Goal: Task Accomplishment & Management: Complete application form

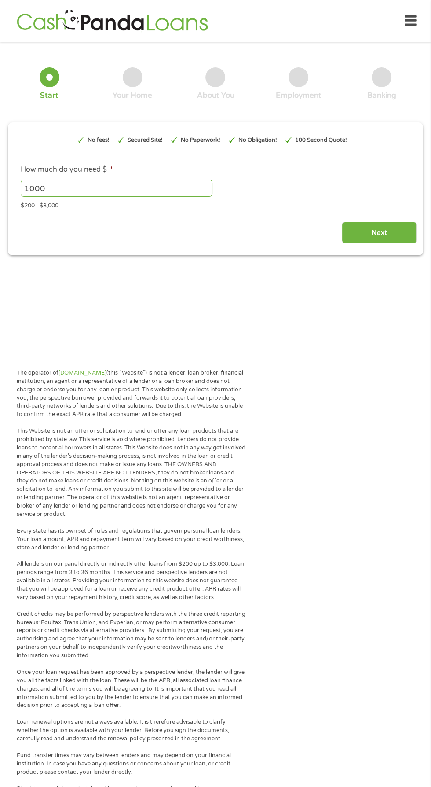
type input "EAIaIQobChMIlJrT1pGTjwMVcozCCB26PCCxEAAYAyAFEgLRifD_BwE"
click at [388, 226] on input "Next" at bounding box center [379, 233] width 75 height 22
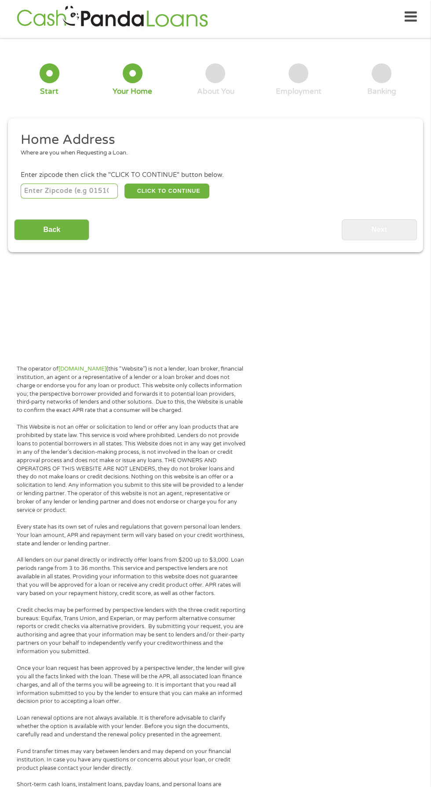
click at [82, 191] on input "number" at bounding box center [70, 191] width 98 height 15
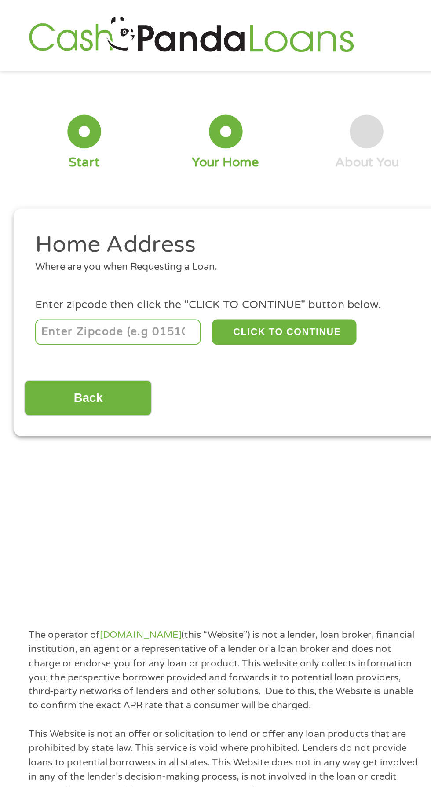
type input "78221"
click at [182, 192] on button "CLICK TO CONTINUE" at bounding box center [167, 194] width 85 height 15
type input "78221"
type input "San Antonio"
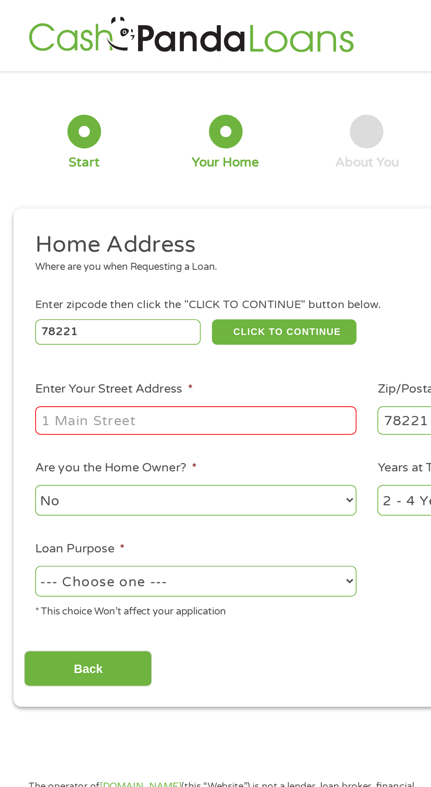
click at [170, 245] on input "Enter Your Street Address *" at bounding box center [115, 247] width 189 height 17
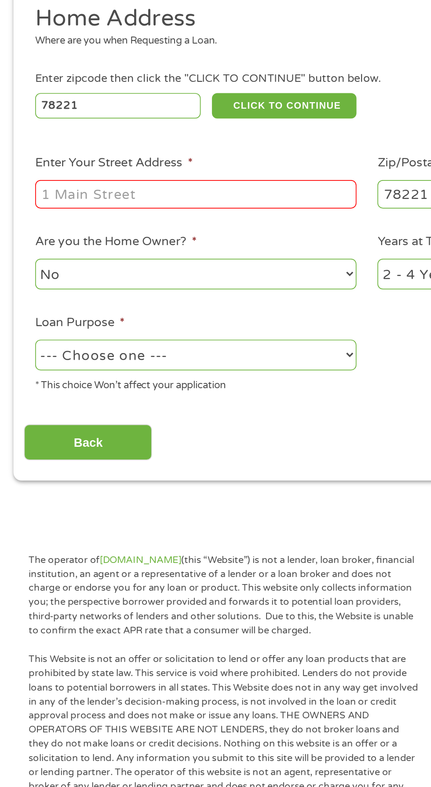
type input "303 Clovis Pl"
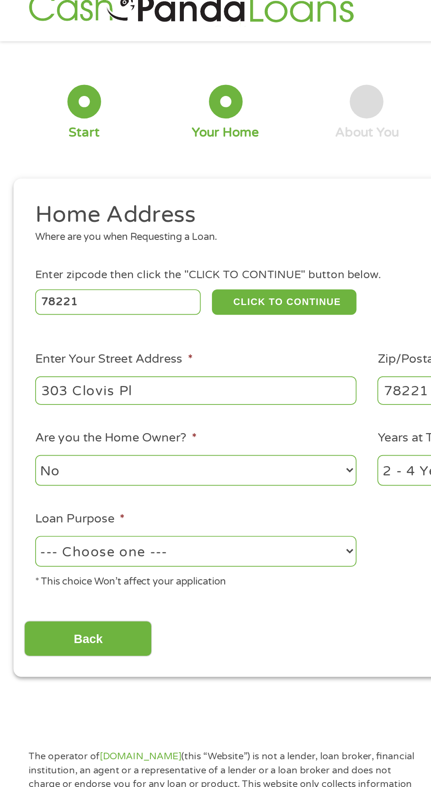
click at [184, 296] on select "No Yes" at bounding box center [115, 294] width 189 height 18
click at [169, 336] on select "--- Choose one --- Pay Bills Debt Consolidation Home Improvement Major Purchase…" at bounding box center [115, 341] width 189 height 18
select select "paybills"
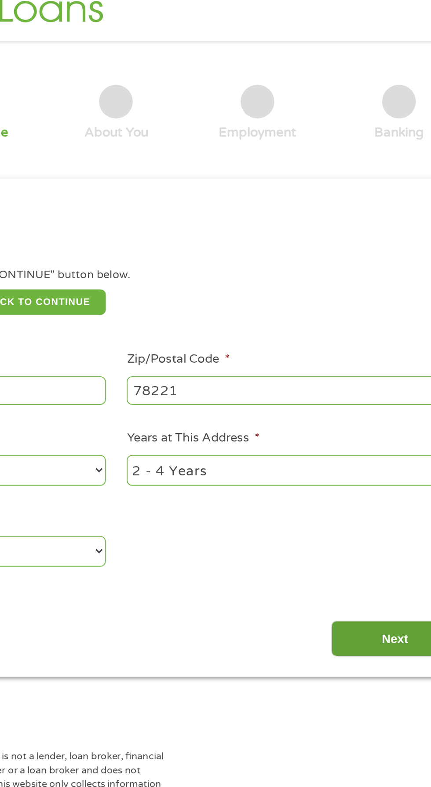
click at [370, 398] on input "Next" at bounding box center [379, 393] width 75 height 22
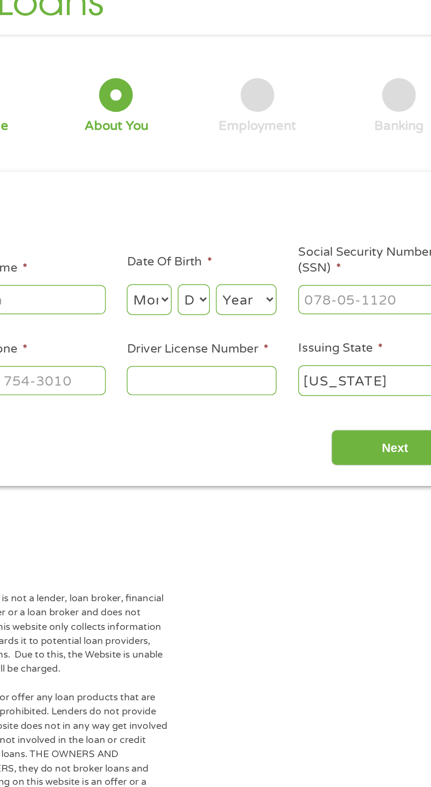
scroll to position [4, 4]
click at [377, 384] on div "The operator of [DOMAIN_NAME] (this “Website”) is not a lender, loan broker, fi…" at bounding box center [215, 780] width 431 height 857
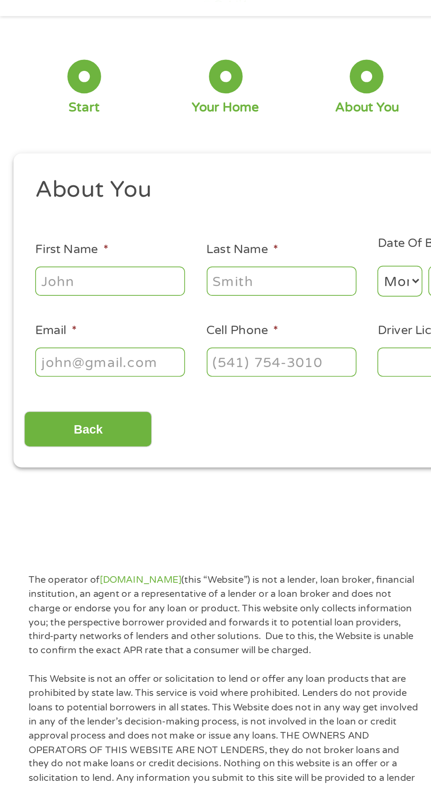
scroll to position [9, 0]
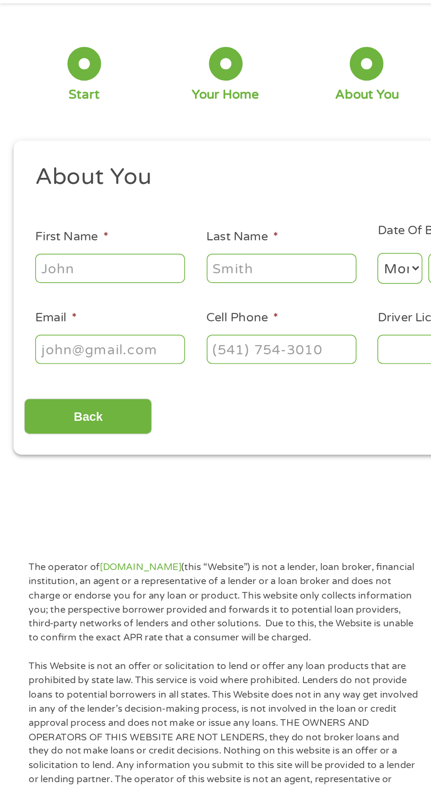
click at [79, 190] on input "First Name *" at bounding box center [65, 188] width 88 height 17
type input "[PERSON_NAME]"
type input "[EMAIL_ADDRESS][DOMAIN_NAME]"
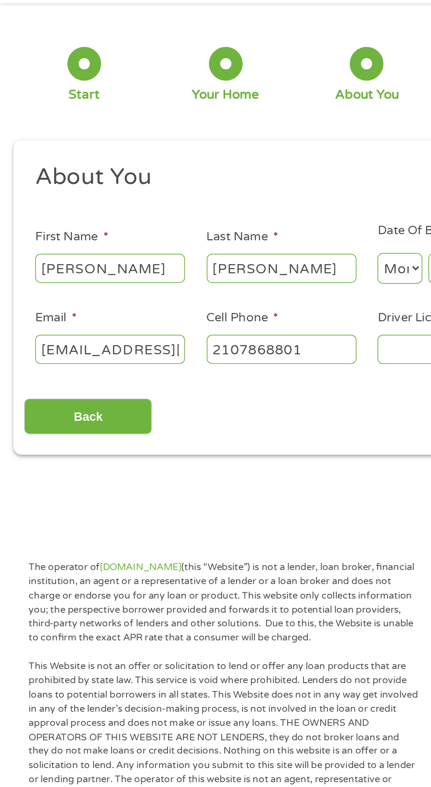
type input "[PHONE_NUMBER]"
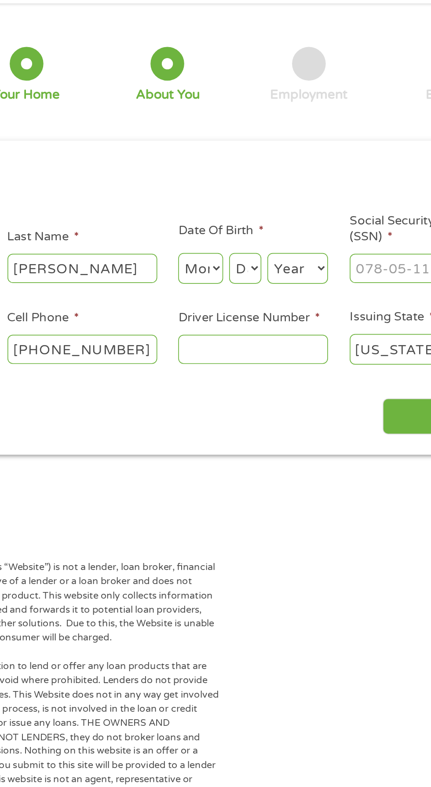
click at [246, 191] on select "Month 1 2 3 4 5 6 7 8 9 10 11 12" at bounding box center [235, 189] width 26 height 18
select select "1"
click at [266, 181] on select "Day 1 2 3 4 5 6 7 8 9 10 11 12 13 14 15 16 17 18 19 20 21 22 23 24 25 26 27 28 …" at bounding box center [261, 189] width 19 height 18
select select "21"
click at [295, 184] on select "Year [DATE] 2006 2005 2004 2003 2002 2001 2000 1999 1998 1997 1996 1995 1994 19…" at bounding box center [292, 189] width 36 height 18
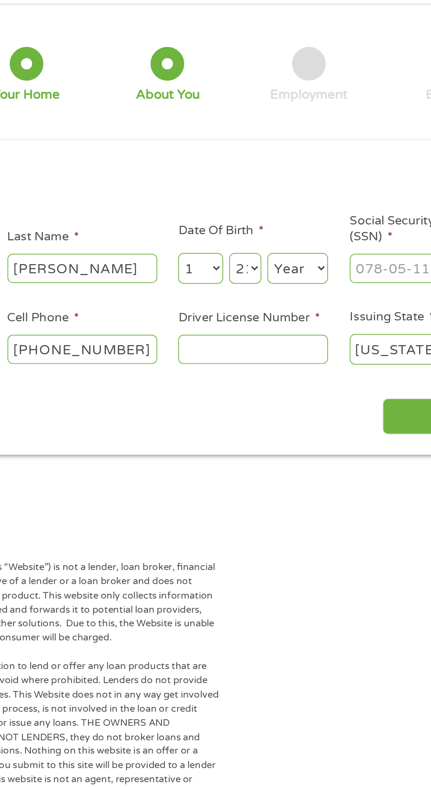
select select "2000"
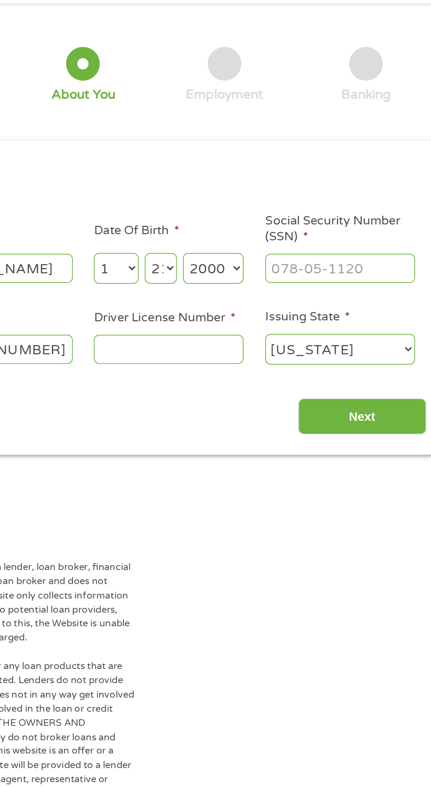
click at [373, 189] on input "Social Security Number (SSN) *" at bounding box center [367, 188] width 88 height 17
type input "629-70-9607"
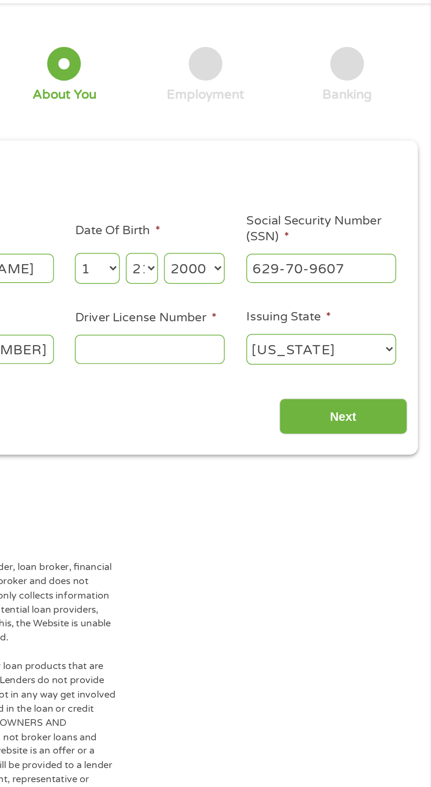
click at [285, 237] on input "Driver License Number *" at bounding box center [266, 236] width 88 height 17
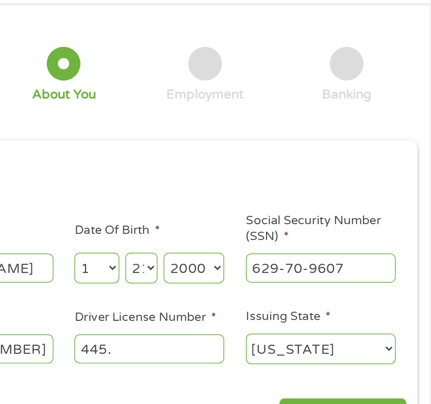
click at [270, 235] on input "445." at bounding box center [266, 236] width 88 height 17
type input "4"
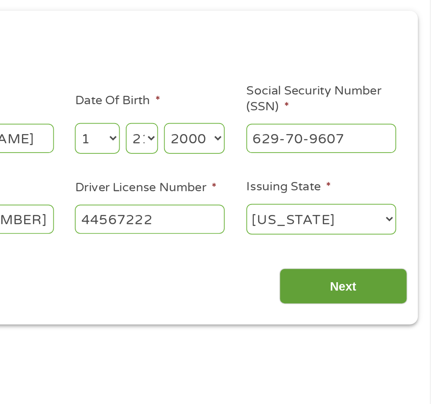
type input "44567222"
click at [395, 275] on input "Next" at bounding box center [379, 276] width 75 height 22
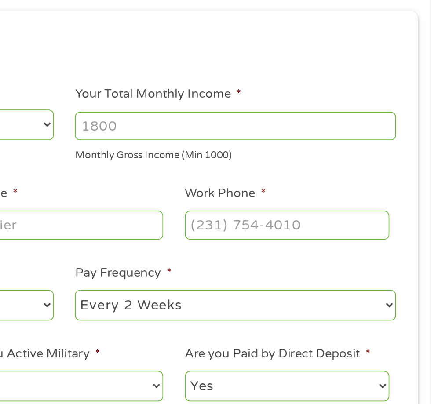
click at [387, 279] on li "Pay Frequency * --- Choose one --- Every 2 Weeks Every Week Monthly Semi-Monthly" at bounding box center [317, 279] width 202 height 35
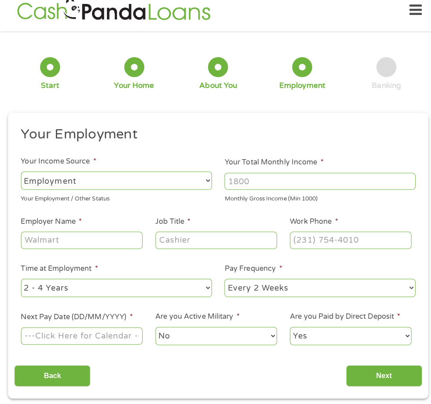
scroll to position [12, 0]
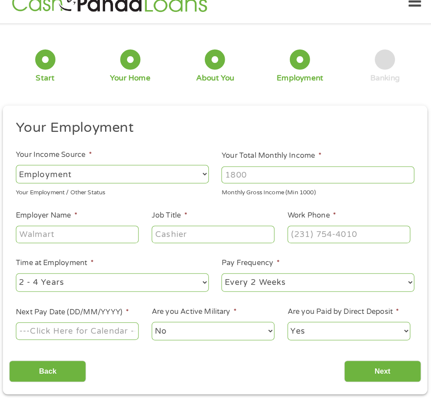
click at [144, 181] on select "--- Choose one --- Employment [DEMOGRAPHIC_DATA] Benefits" at bounding box center [115, 177] width 189 height 18
select select "benefits"
type input "Other"
type input "[PHONE_NUMBER]"
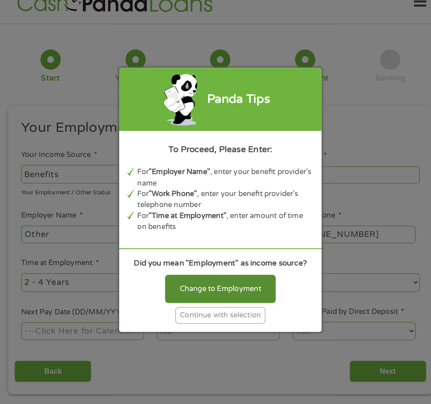
click at [250, 276] on div "Change to Employment" at bounding box center [216, 288] width 108 height 27
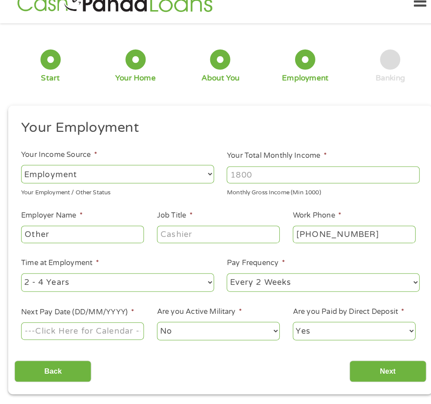
click at [162, 181] on select "--- Choose one --- Employment [DEMOGRAPHIC_DATA] Benefits" at bounding box center [115, 177] width 189 height 18
select select "selfEmployed"
click at [303, 174] on input "Your Total Monthly Income *" at bounding box center [316, 177] width 189 height 17
type input "4"
type input "1500"
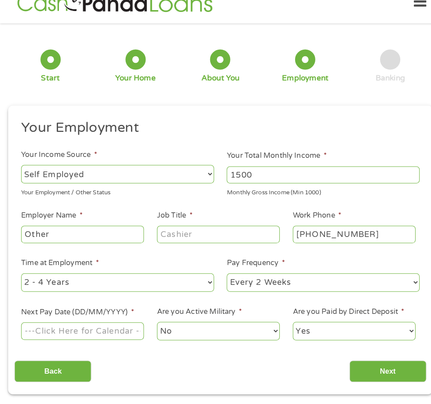
click at [341, 330] on select "Yes No" at bounding box center [346, 331] width 120 height 18
select select "0"
click at [109, 328] on input "Next Pay Date (DD/MM/YYYY) *" at bounding box center [81, 330] width 120 height 17
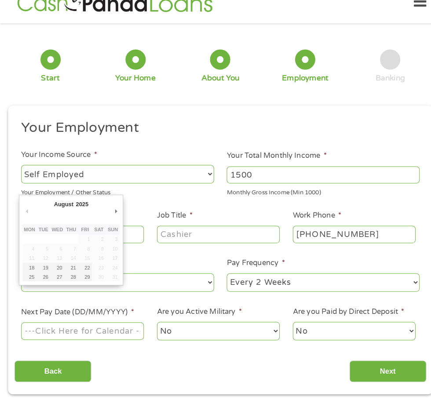
type input "[DATE]"
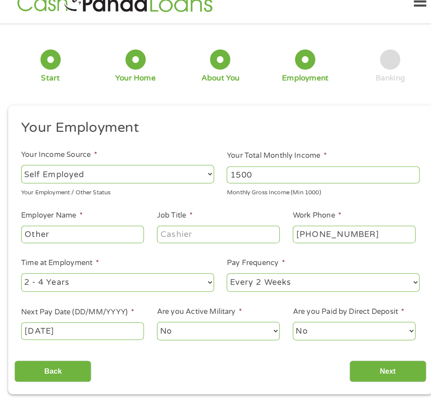
click at [211, 237] on input "Job Title *" at bounding box center [214, 236] width 120 height 17
type input "Mechanic"
click at [388, 366] on input "Next" at bounding box center [379, 371] width 75 height 22
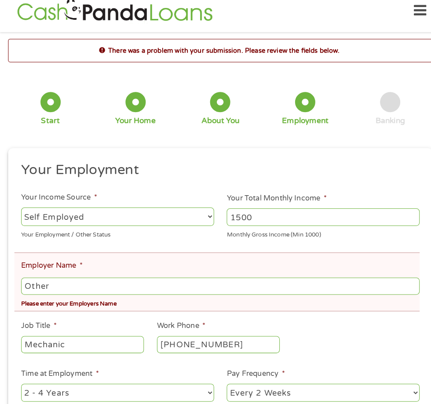
scroll to position [4, 4]
click at [336, 286] on input "Other" at bounding box center [216, 286] width 390 height 17
type input "O"
type input "Payos ay"
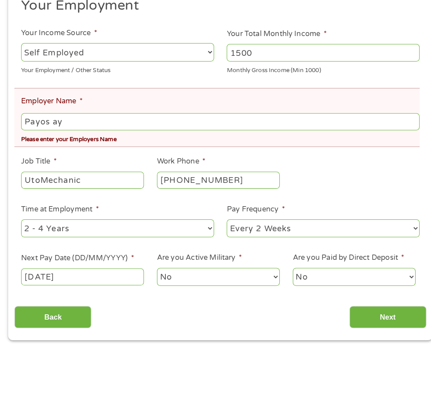
scroll to position [117, 0]
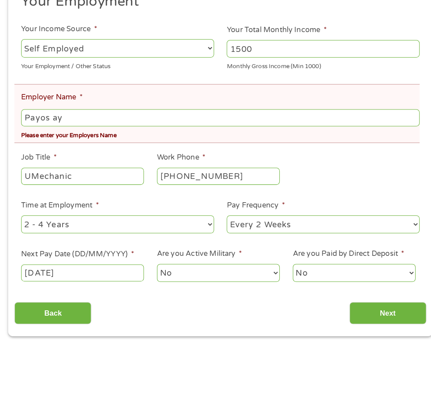
type input "Mechanic"
click at [246, 174] on input "Payos ay" at bounding box center [216, 173] width 390 height 17
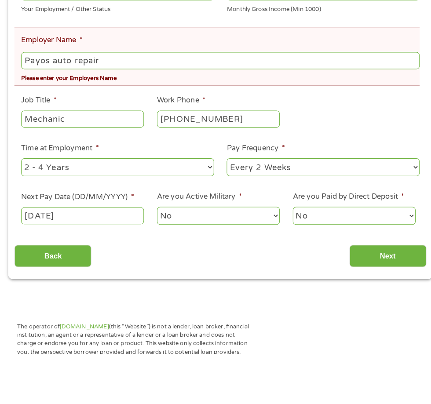
scroll to position [174, 0]
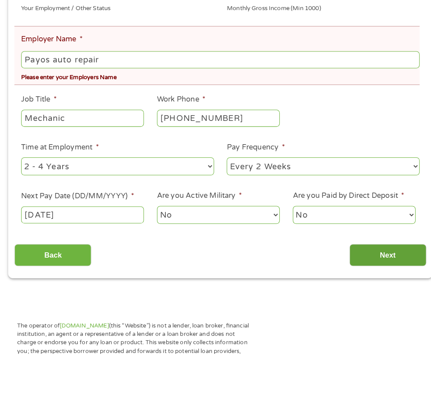
type input "Payos auto repair"
click at [379, 309] on input "Next" at bounding box center [379, 308] width 75 height 22
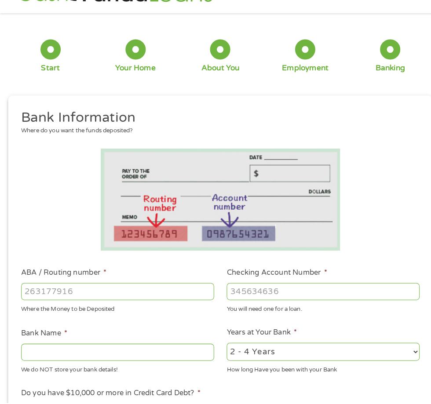
scroll to position [23, 0]
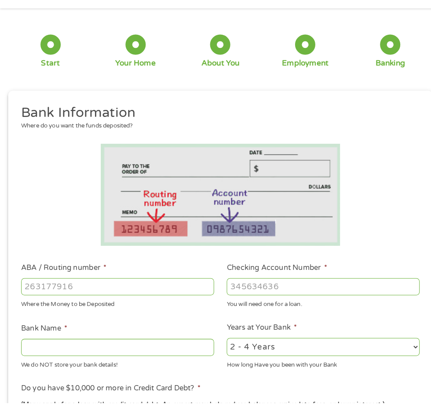
click at [157, 294] on input "ABA / Routing number *" at bounding box center [115, 291] width 189 height 17
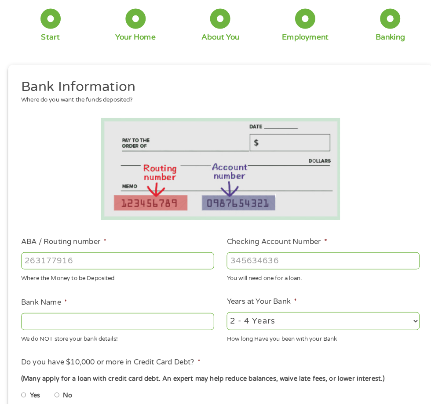
scroll to position [84, 0]
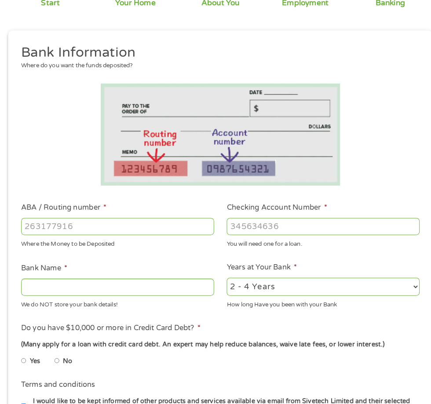
type input "031101279"
type input "THE BANCORP BANK"
type input "031101279"
click at [310, 228] on input "Checking Account Number *" at bounding box center [316, 230] width 189 height 17
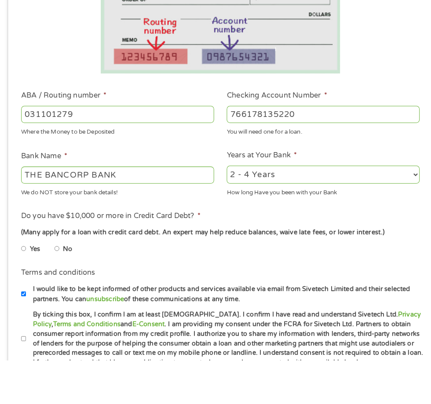
type input "766178135220"
click at [364, 223] on select "2 - 4 Years 6 - 12 Months 1 - 2 Years Over 4 Years" at bounding box center [316, 223] width 189 height 18
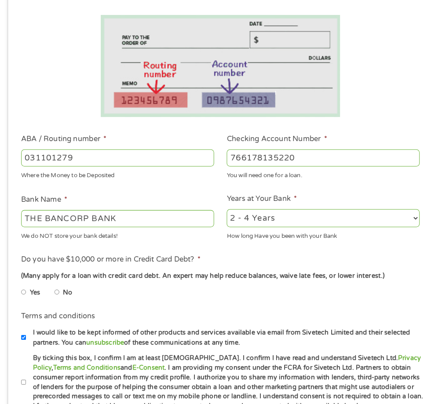
select select "24months"
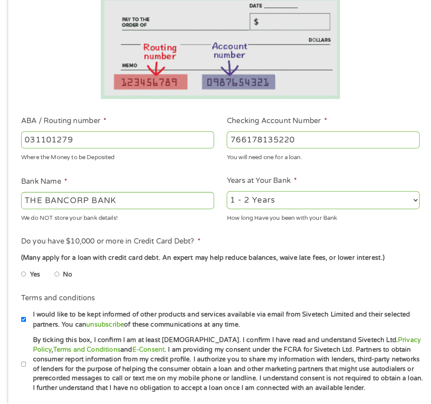
scroll to position [193, 0]
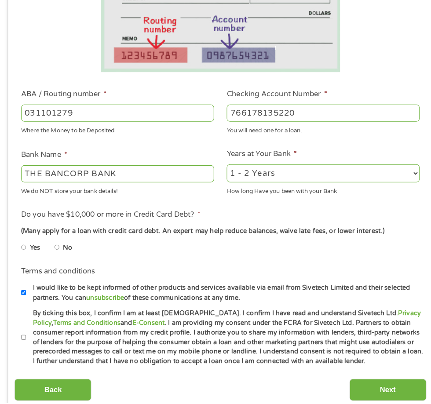
click at [65, 254] on label "No" at bounding box center [66, 253] width 9 height 10
click at [59, 254] on input "No" at bounding box center [55, 253] width 5 height 14
radio input "true"
click at [29, 356] on label "By ticking this box, I confirm I am at least [DEMOGRAPHIC_DATA]. I confirm I ha…" at bounding box center [220, 340] width 389 height 56
click at [26, 348] on input "By ticking this box, I confirm I am at least [DEMOGRAPHIC_DATA]. I confirm I ha…" at bounding box center [23, 341] width 5 height 14
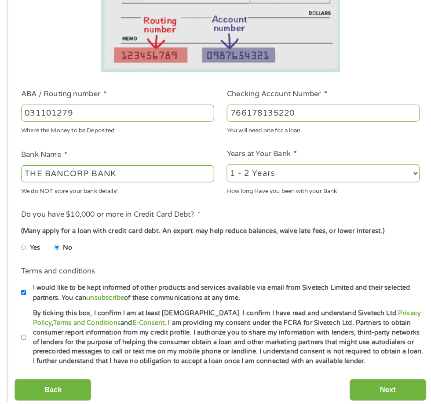
checkbox input "true"
click at [387, 387] on input "Next" at bounding box center [379, 392] width 75 height 22
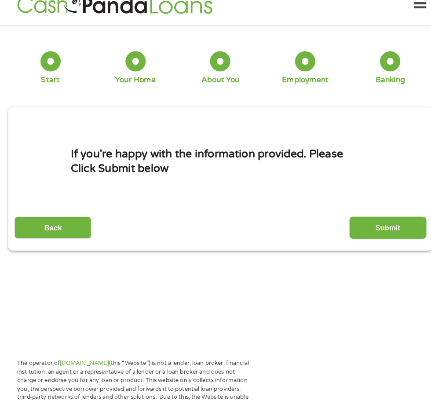
scroll to position [4, 0]
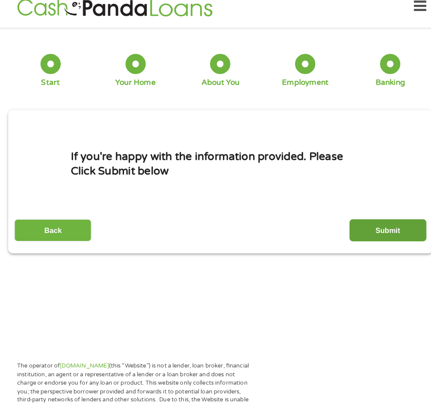
click at [363, 225] on input "Submit" at bounding box center [379, 236] width 75 height 22
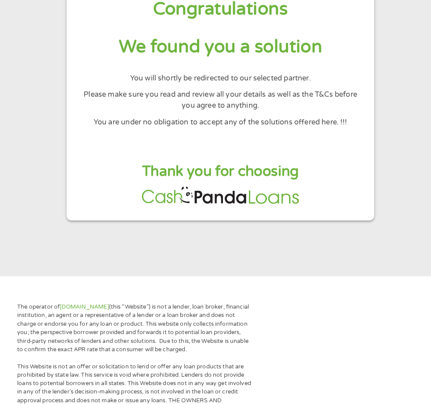
scroll to position [60, 0]
